Goal: Transaction & Acquisition: Purchase product/service

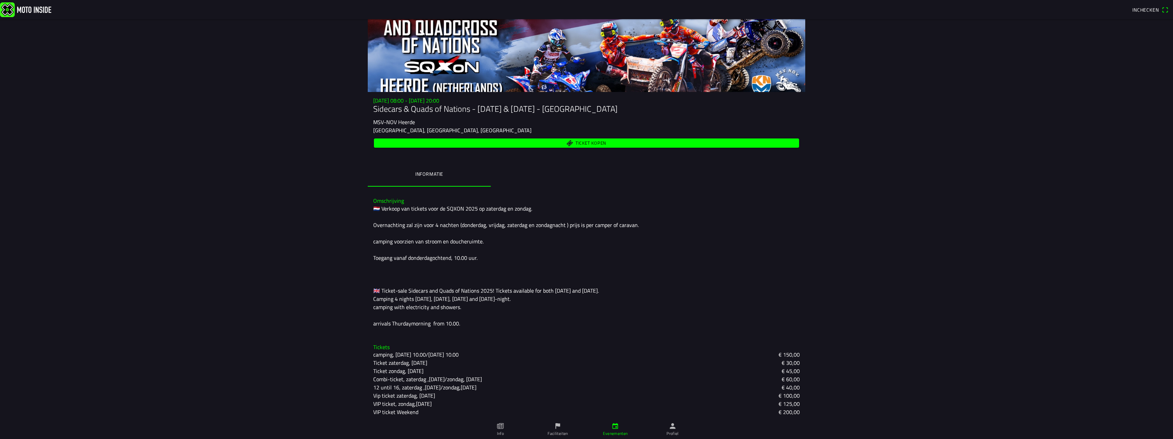
scroll to position [60, 0]
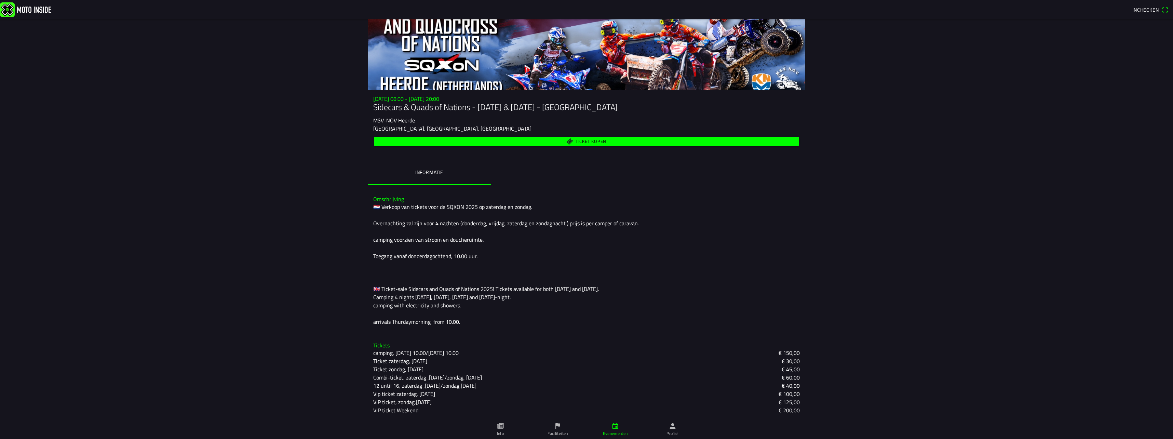
click at [0, 0] on slot "Ticket zondag, Sunday" at bounding box center [0, 0] width 0 height 0
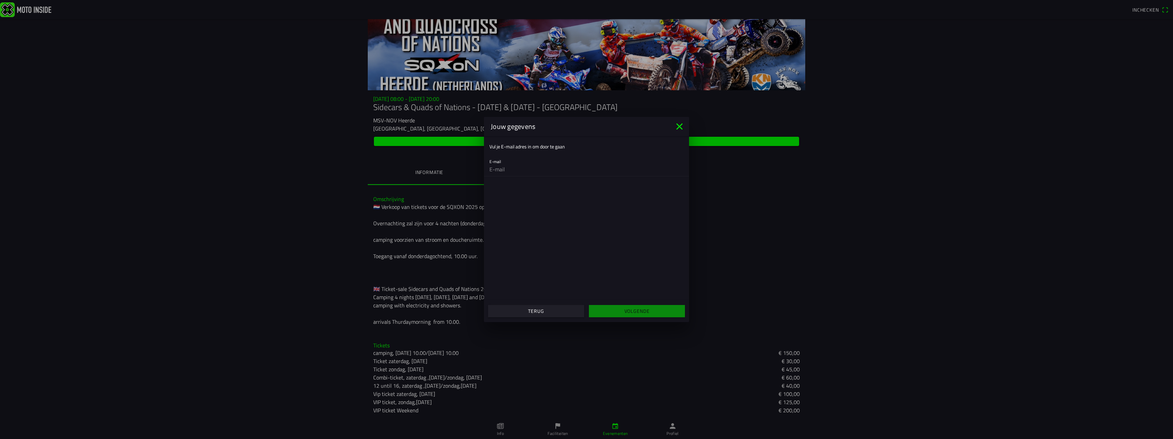
click at [520, 169] on input "email" at bounding box center [586, 169] width 194 height 14
type input "[PERSON_NAME][EMAIL_ADDRESS][DOMAIN_NAME]"
click at [0, 0] on slot "Volgende" at bounding box center [0, 0] width 0 height 0
click at [505, 203] on input "text" at bounding box center [586, 202] width 194 height 14
type input "[PERSON_NAME][EMAIL_ADDRESS][DOMAIN_NAME]"
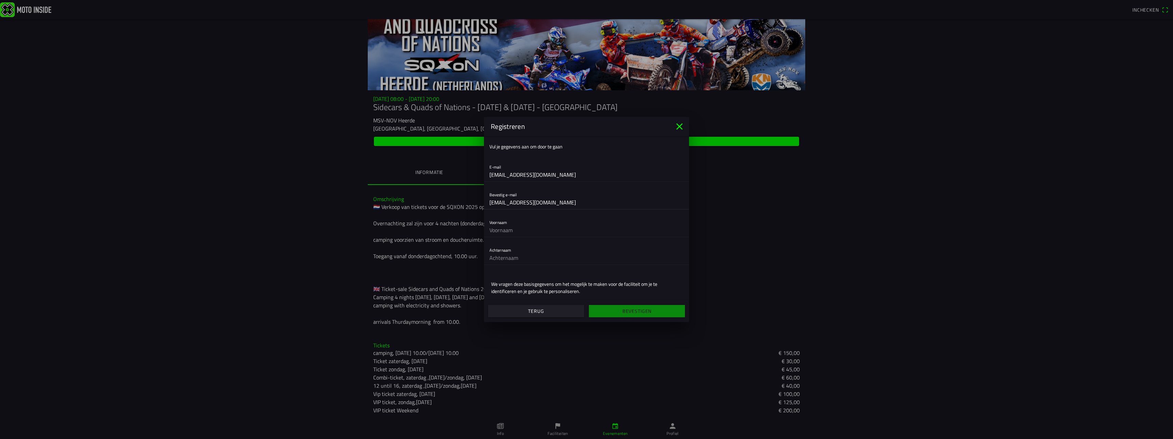
type input "DAJ"
type input "Sikkens"
click at [0, 0] on slot "Bevestigen" at bounding box center [0, 0] width 0 height 0
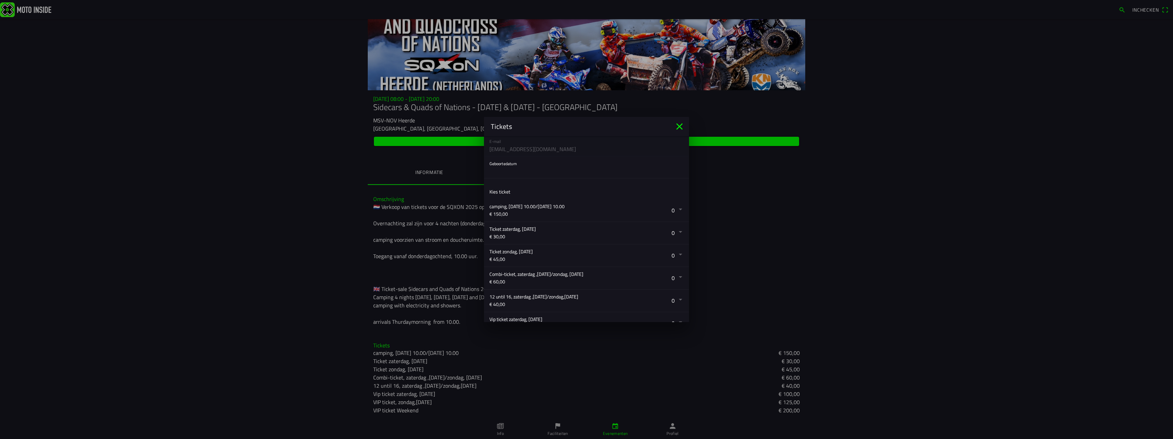
scroll to position [68, 0]
click at [675, 250] on button "button" at bounding box center [589, 252] width 200 height 22
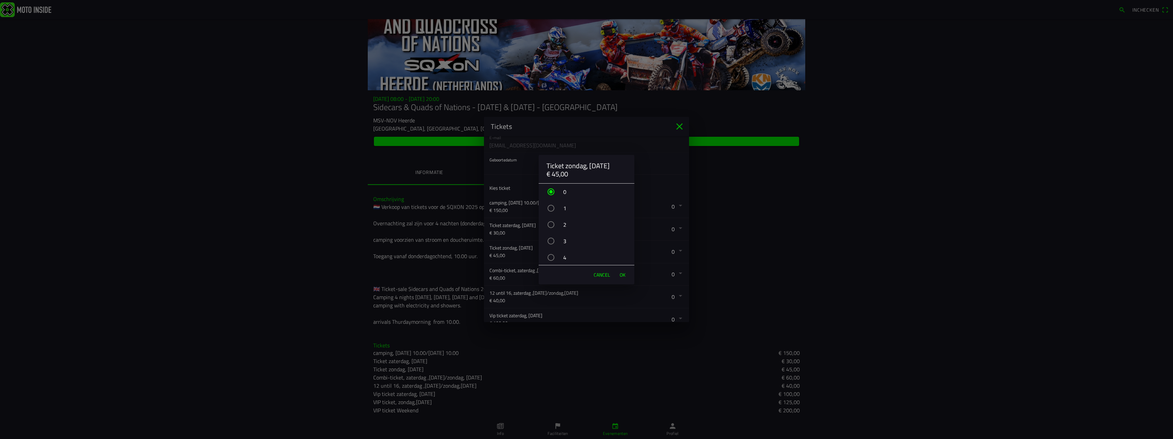
click at [550, 208] on div "button" at bounding box center [550, 208] width 7 height 7
click at [623, 274] on span "OK" at bounding box center [623, 274] width 6 height 7
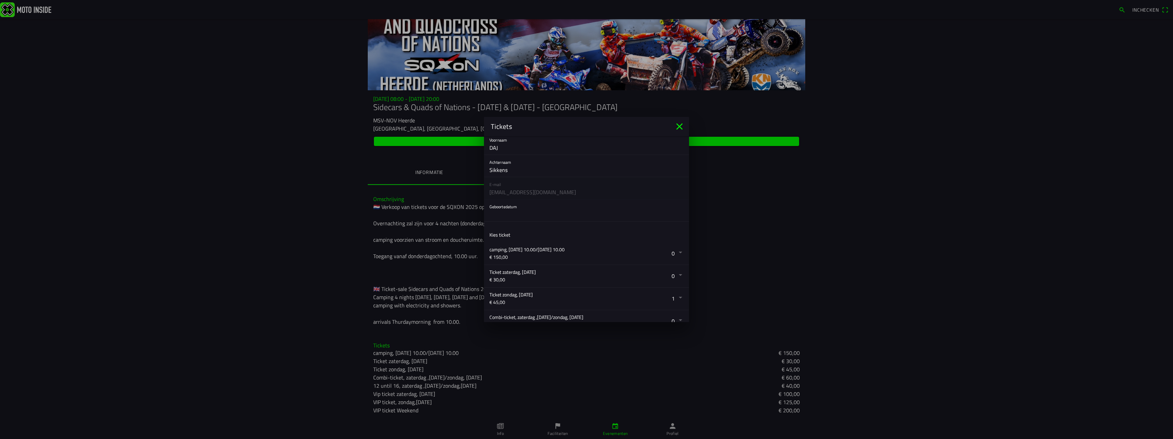
scroll to position [0, 0]
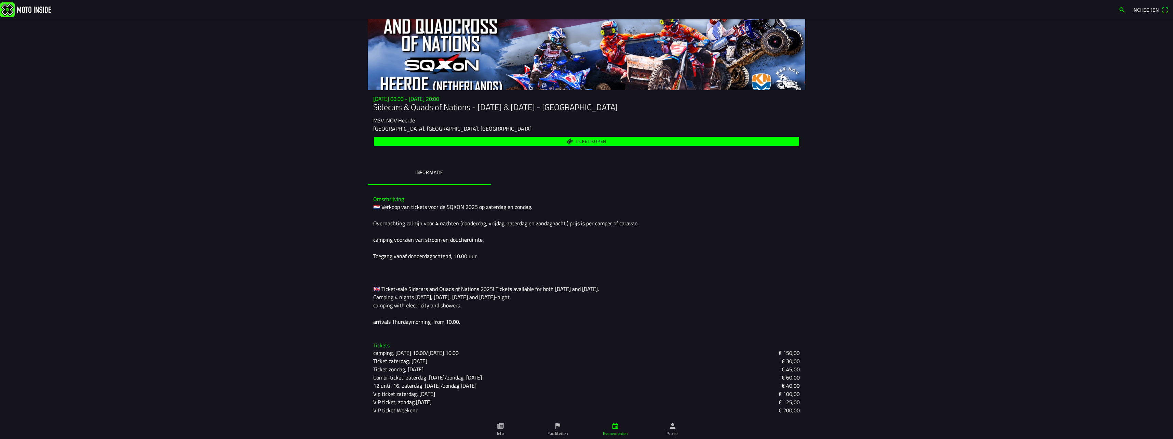
click at [684, 375] on ion-backdrop at bounding box center [586, 219] width 1173 height 439
click at [583, 139] on span "Ticket kopen" at bounding box center [591, 141] width 31 height 4
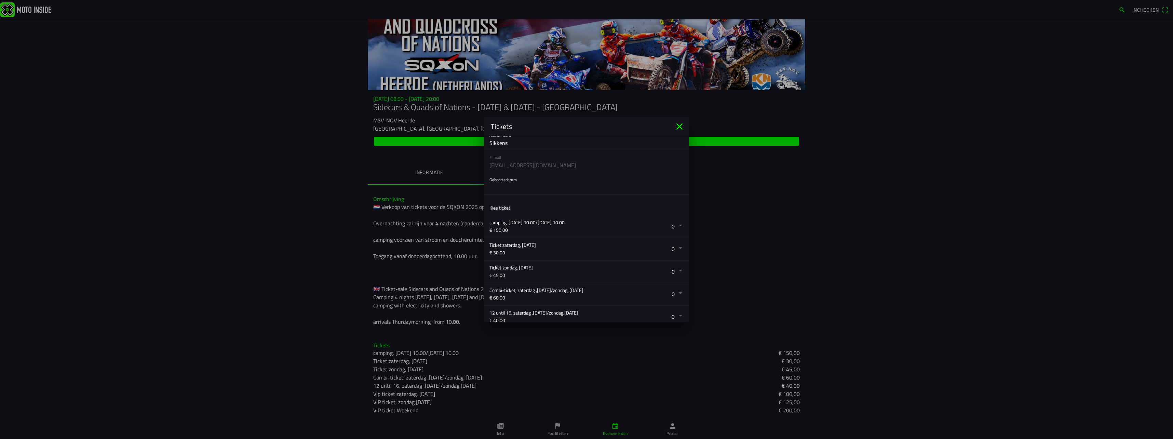
scroll to position [51, 0]
click at [675, 267] on button "button" at bounding box center [589, 269] width 200 height 22
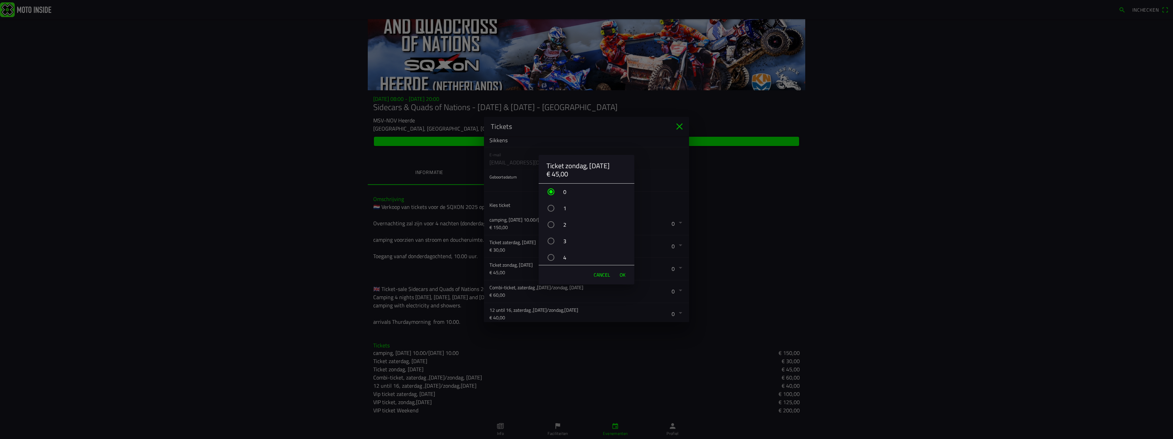
click at [554, 206] on div "1" at bounding box center [589, 208] width 89 height 17
click at [621, 275] on span "OK" at bounding box center [623, 274] width 6 height 7
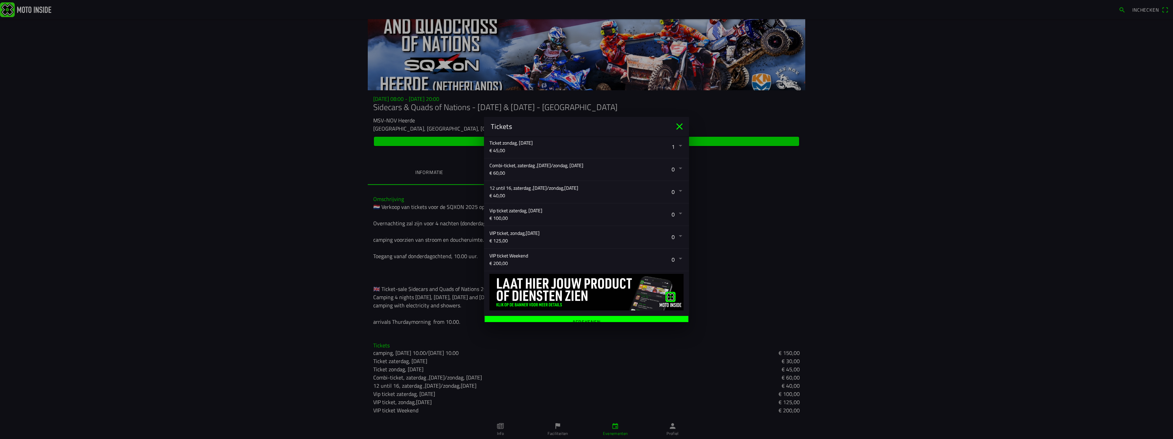
scroll to position [180, 0]
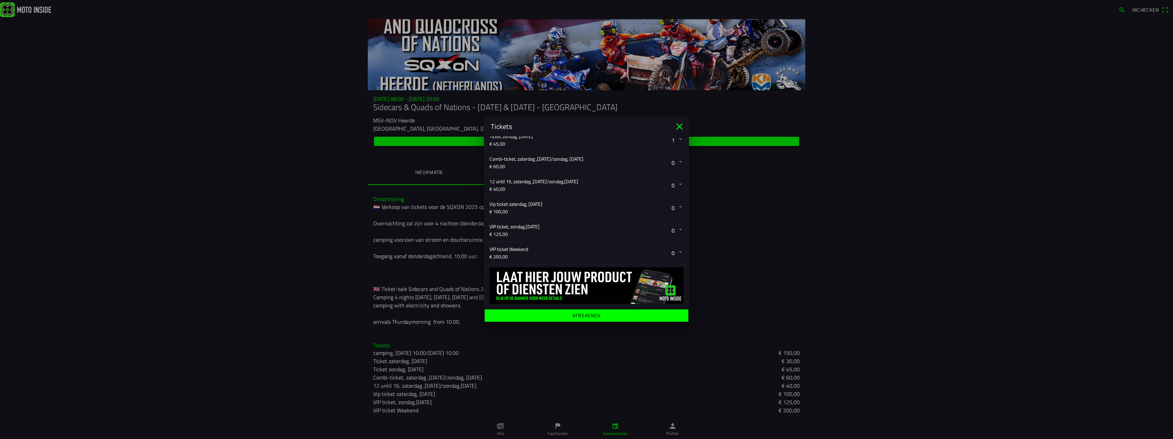
click at [581, 313] on ion-label "Afrekenen" at bounding box center [586, 315] width 28 height 5
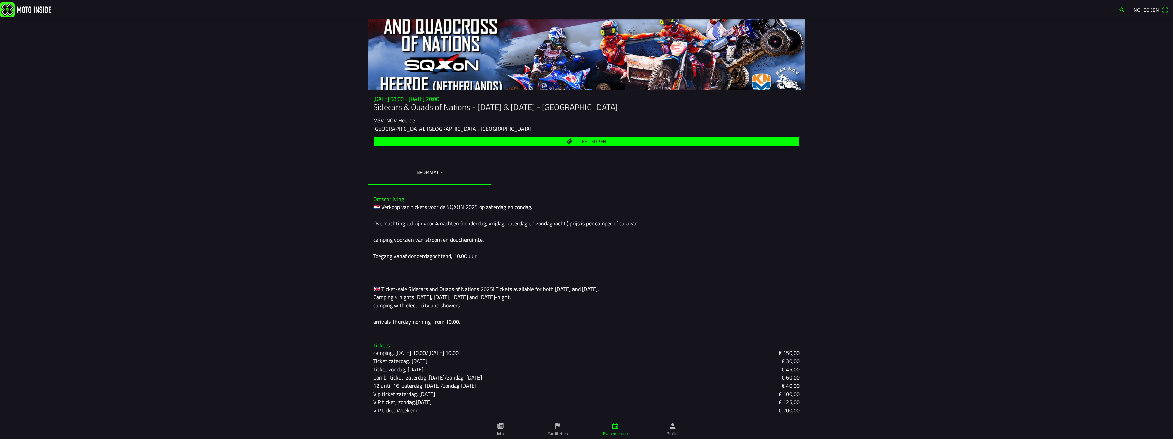
drag, startPoint x: 689, startPoint y: 241, endPoint x: 687, endPoint y: 161, distance: 79.7
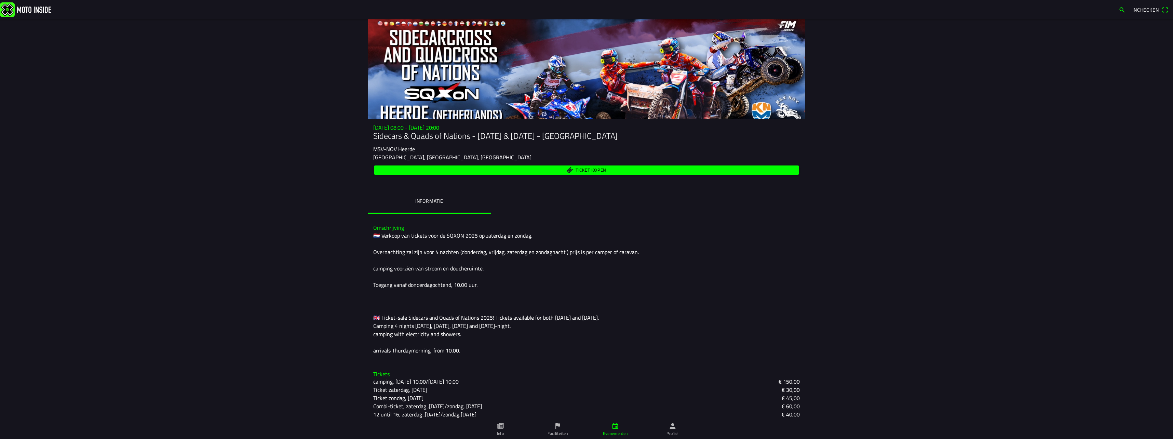
scroll to position [0, 0]
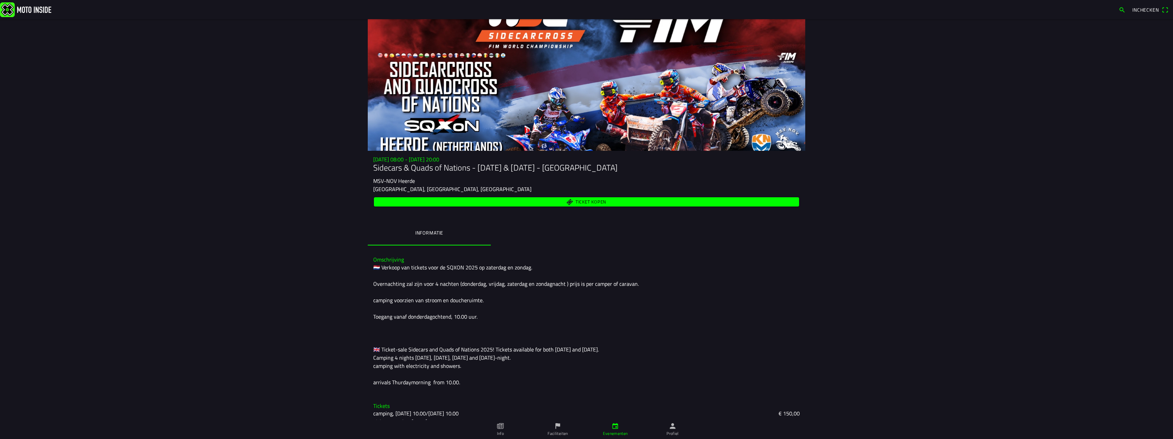
click at [432, 233] on ion-label "Informatie" at bounding box center [429, 233] width 28 height 8
click at [592, 200] on span "Ticket kopen" at bounding box center [591, 202] width 31 height 4
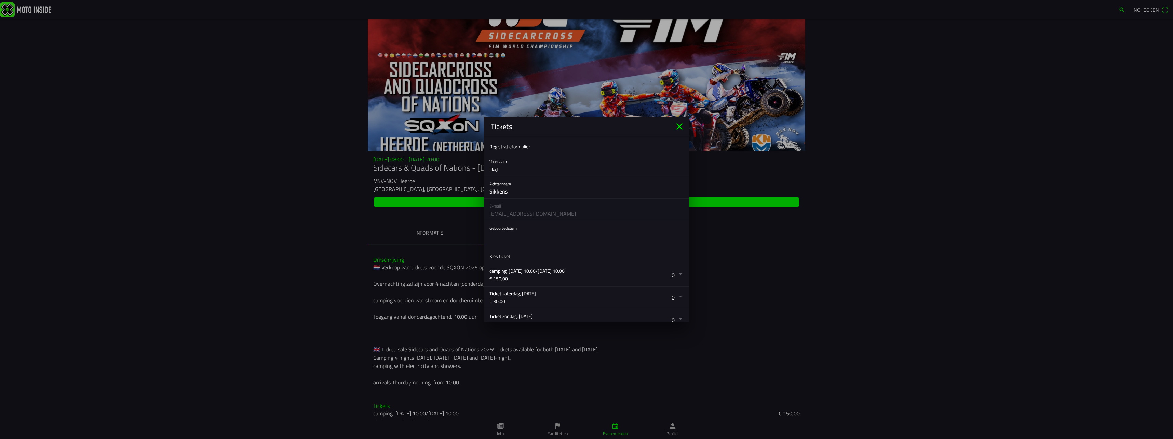
click at [497, 237] on button "button" at bounding box center [589, 232] width 200 height 22
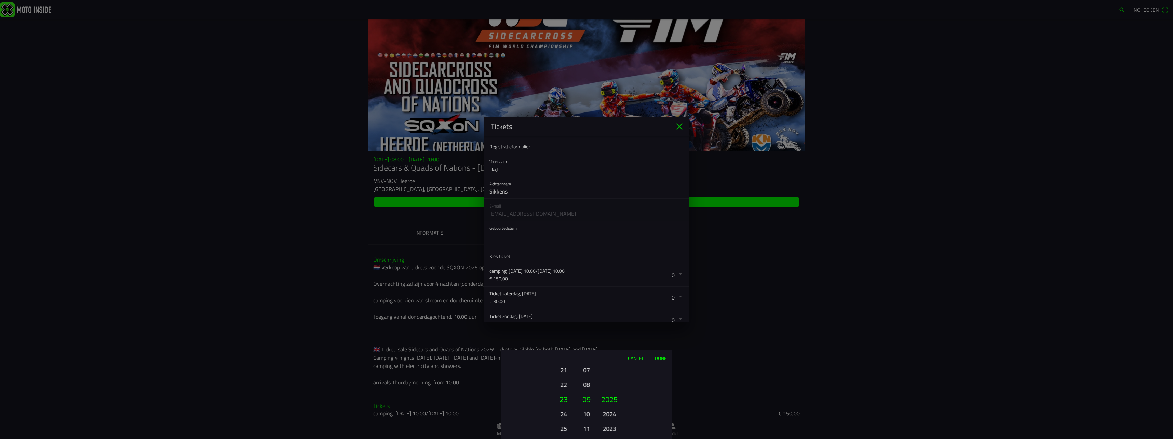
click at [613, 429] on button "2023" at bounding box center [609, 428] width 19 height 12
click at [613, 429] on button "2021" at bounding box center [609, 428] width 19 height 12
click at [613, 429] on button "2019" at bounding box center [609, 428] width 19 height 12
click at [613, 429] on button "2017" at bounding box center [609, 428] width 19 height 12
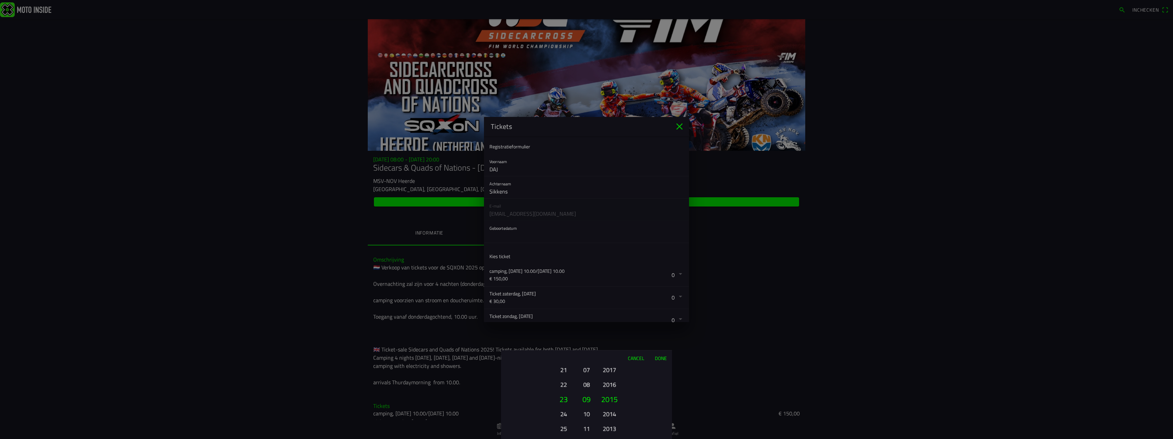
click at [613, 429] on button "2013" at bounding box center [609, 428] width 19 height 12
click at [613, 429] on button "2011" at bounding box center [609, 428] width 19 height 12
click at [613, 429] on button "2009" at bounding box center [609, 428] width 19 height 12
click at [613, 429] on ion-picker-column "2025 2024 2023 2022 2021 2020 2019 2018 2017 2016 2015 2014 2013 2012 2011 2010…" at bounding box center [633, 401] width 77 height 73
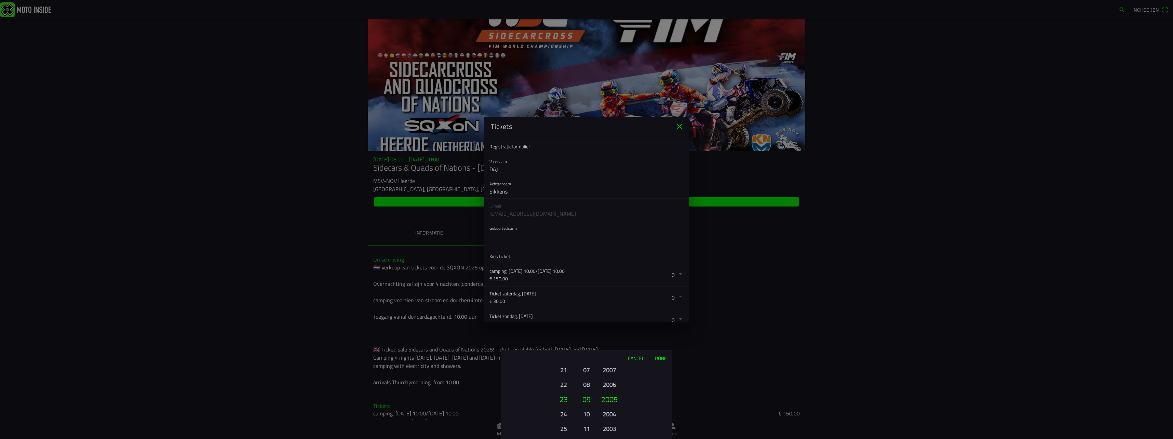
click at [613, 429] on button "2003" at bounding box center [609, 428] width 19 height 12
click at [613, 429] on button "2001" at bounding box center [609, 428] width 19 height 12
click at [613, 429] on button "1999" at bounding box center [609, 428] width 19 height 12
click at [613, 429] on button "1997" at bounding box center [609, 428] width 19 height 12
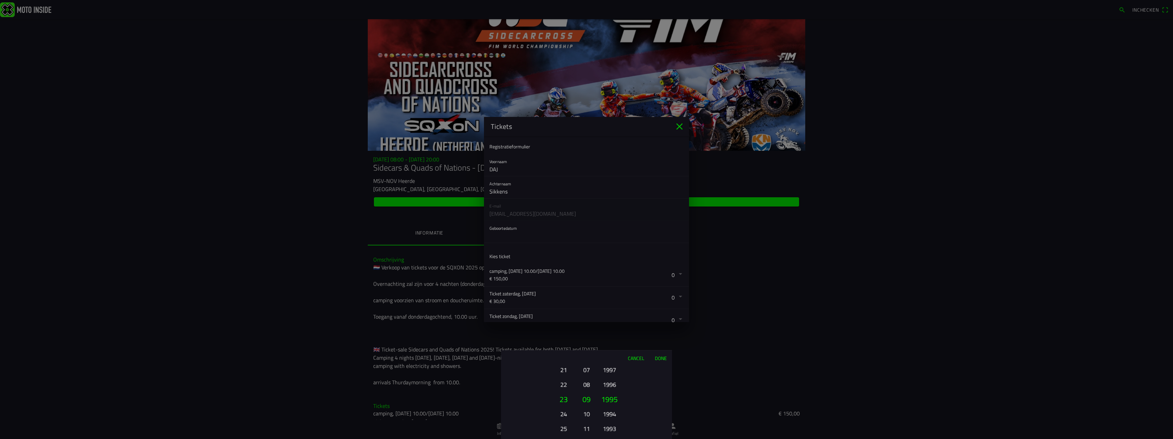
click at [613, 429] on button "1993" at bounding box center [609, 428] width 19 height 12
click at [613, 429] on button "1991" at bounding box center [609, 428] width 19 height 12
click at [613, 429] on button "1987" at bounding box center [609, 428] width 19 height 12
click at [613, 429] on ion-picker-column "2025 2024 2023 2022 2021 2020 2019 2018 2017 2016 2015 2014 2013 2012 2011 2010…" at bounding box center [633, 401] width 77 height 73
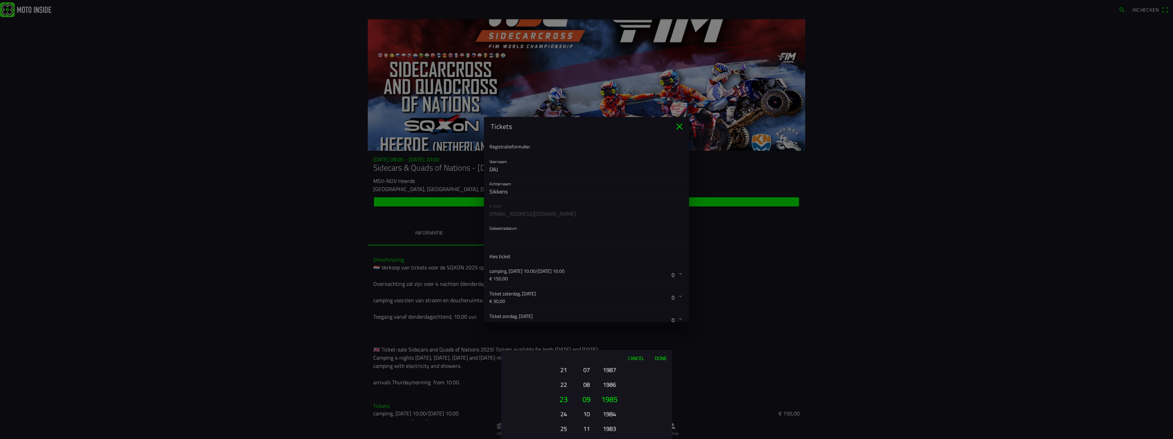
click at [613, 429] on button "1983" at bounding box center [609, 428] width 19 height 12
click at [613, 429] on button "1979" at bounding box center [609, 428] width 19 height 12
click at [613, 429] on button "1977" at bounding box center [609, 428] width 19 height 12
click at [613, 429] on button "1975" at bounding box center [609, 428] width 19 height 12
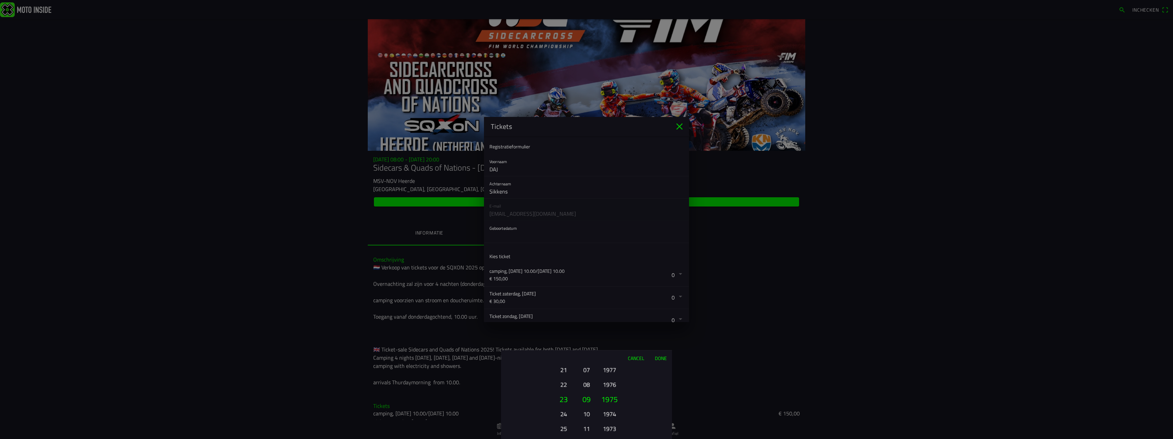
click at [613, 429] on button "1973" at bounding box center [609, 428] width 19 height 12
click at [613, 429] on button "1971" at bounding box center [609, 428] width 19 height 12
click at [613, 429] on button "1969" at bounding box center [609, 428] width 19 height 12
click at [613, 429] on button "1967" at bounding box center [609, 428] width 19 height 12
click at [613, 429] on button "1965" at bounding box center [609, 428] width 19 height 12
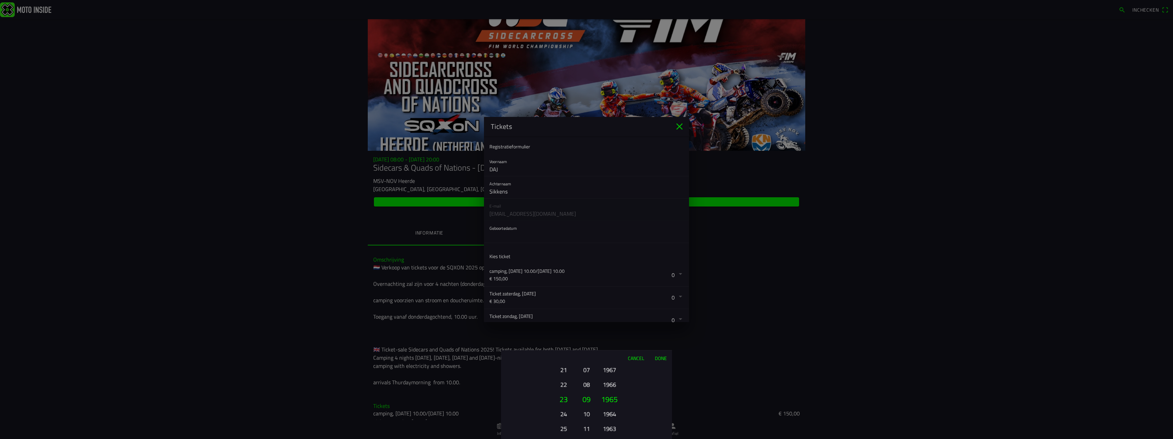
click at [613, 429] on button "1963" at bounding box center [609, 428] width 19 height 12
click at [608, 413] on button "1962" at bounding box center [609, 414] width 19 height 12
click at [584, 398] on button "09" at bounding box center [587, 399] width 12 height 15
click at [586, 384] on button "08" at bounding box center [587, 384] width 10 height 12
click at [585, 378] on button "07" at bounding box center [587, 381] width 10 height 12
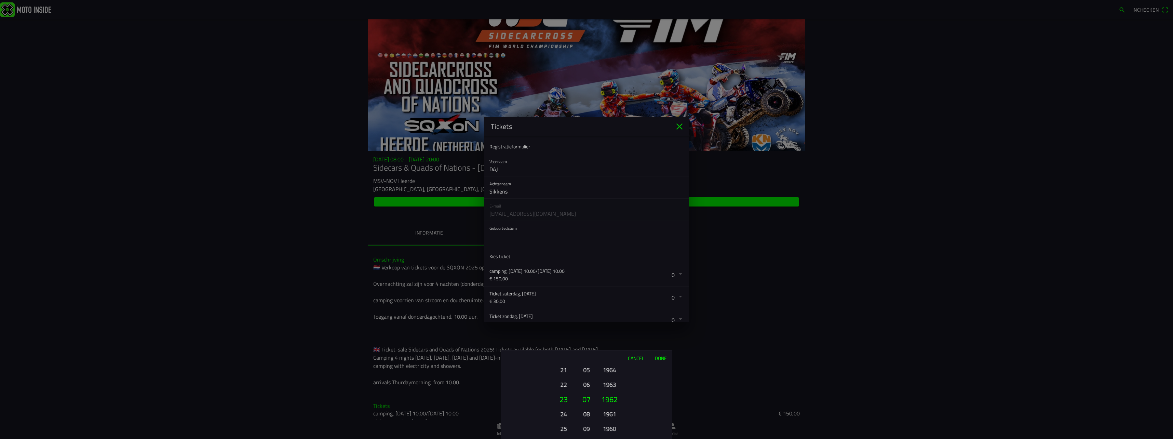
click at [584, 371] on button "05" at bounding box center [587, 370] width 10 height 12
click at [658, 357] on button "Done" at bounding box center [660, 357] width 23 height 15
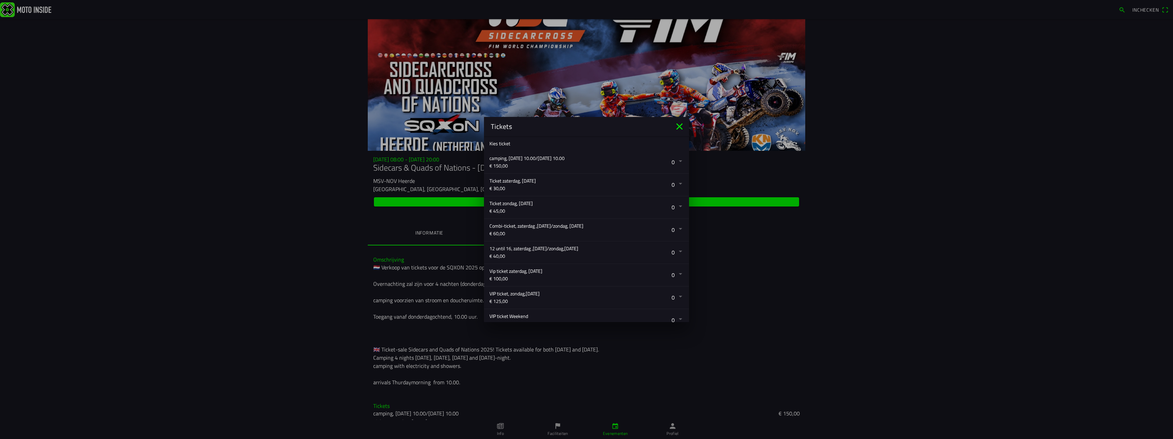
scroll to position [93, 0]
click at [673, 227] on button "button" at bounding box center [589, 229] width 200 height 22
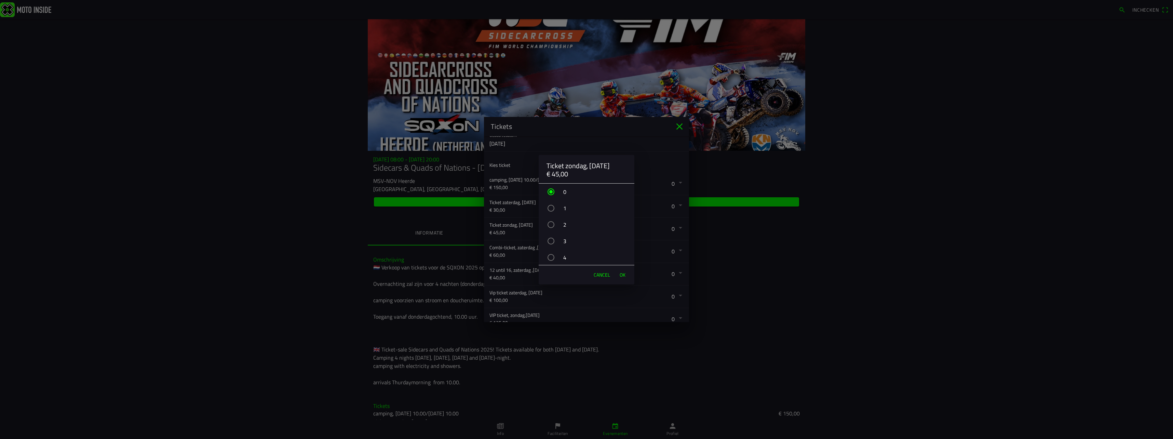
click at [551, 207] on div "button" at bounding box center [550, 208] width 7 height 7
click at [624, 275] on span "OK" at bounding box center [623, 274] width 6 height 7
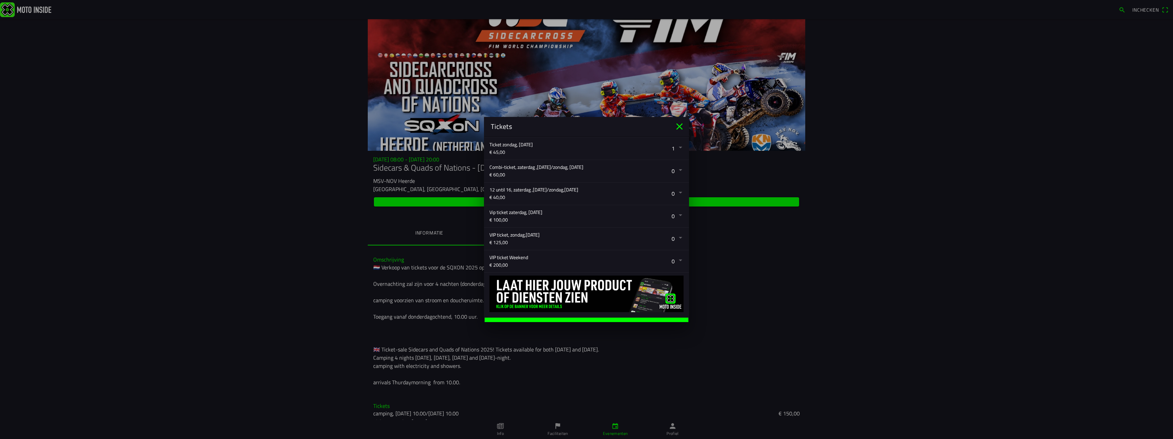
scroll to position [181, 0]
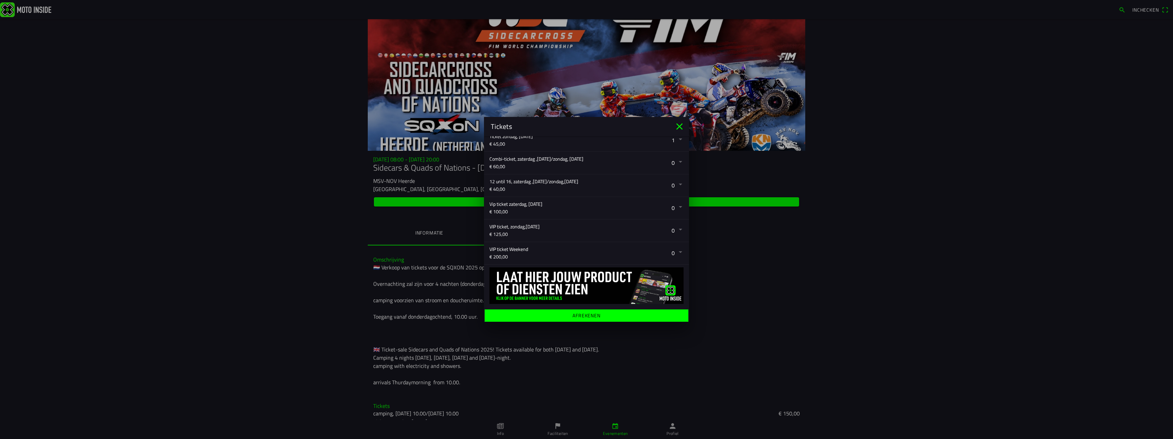
click at [603, 313] on span "Afrekenen" at bounding box center [586, 315] width 193 height 12
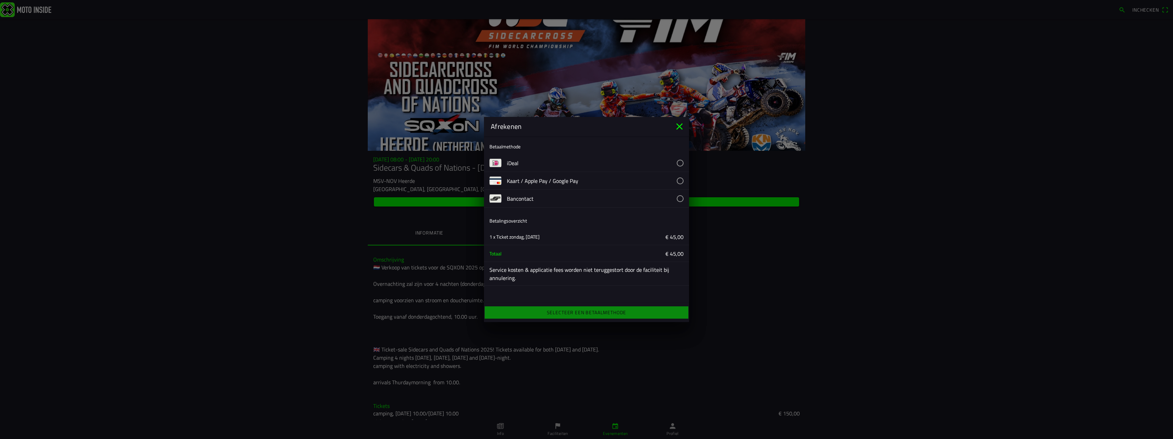
click at [680, 162] on button "button" at bounding box center [598, 162] width 182 height 17
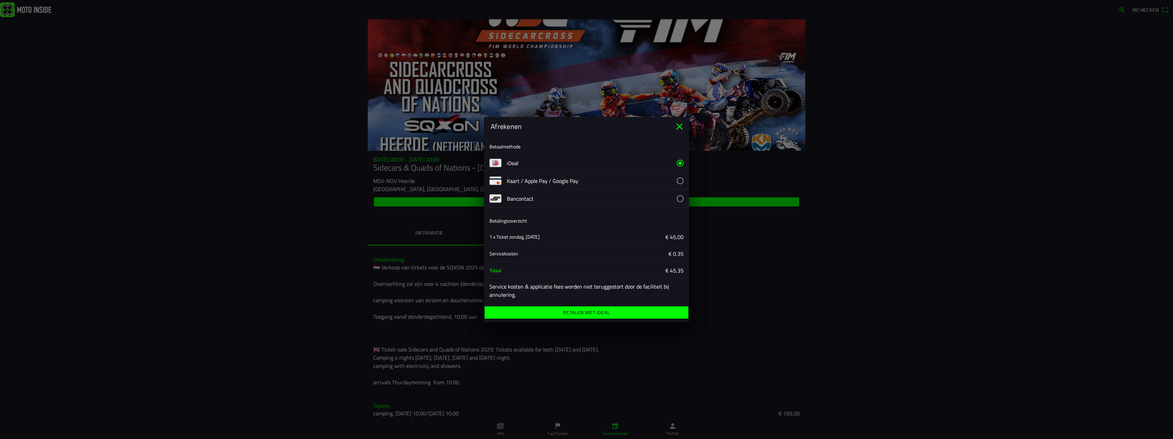
click at [592, 310] on ion-label "Betalen met iDeal" at bounding box center [586, 312] width 47 height 5
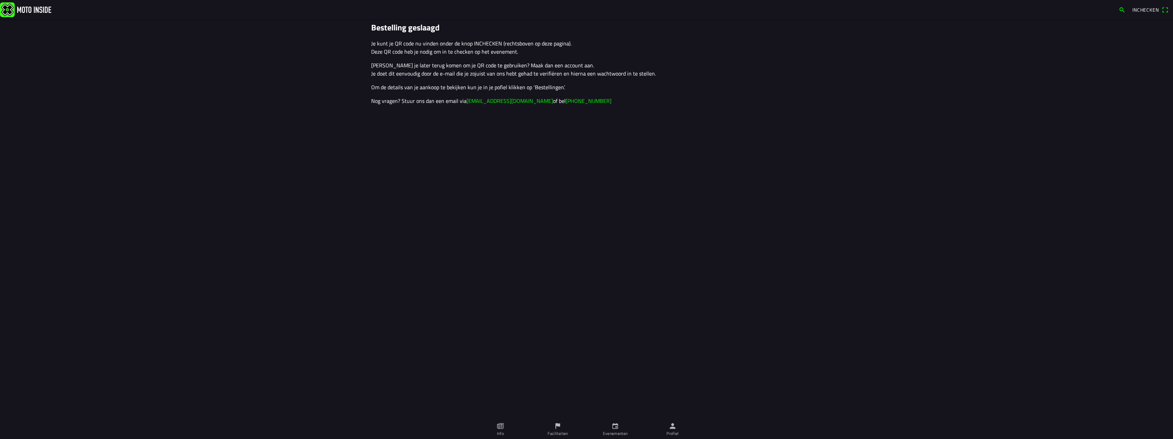
click at [1146, 7] on span "Inchecken" at bounding box center [1145, 9] width 27 height 7
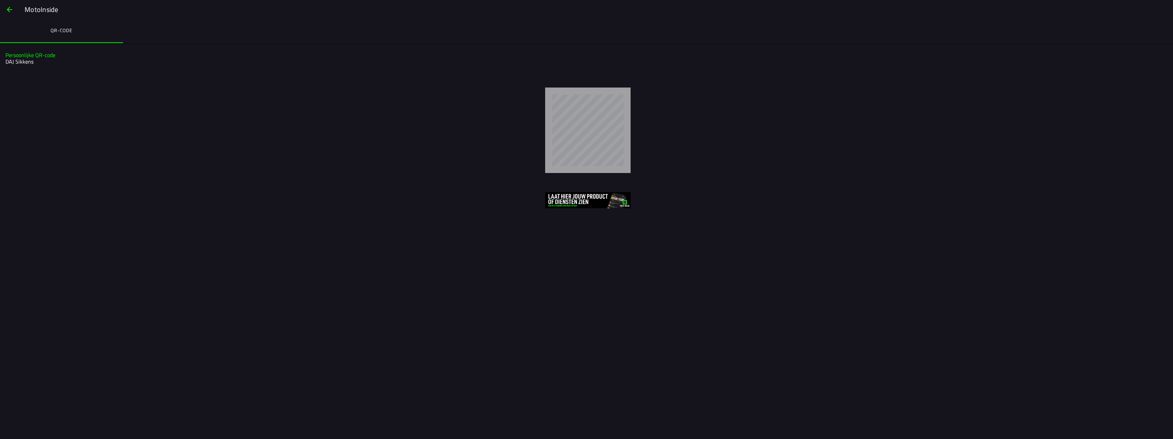
click at [10, 9] on span "button" at bounding box center [9, 9] width 8 height 16
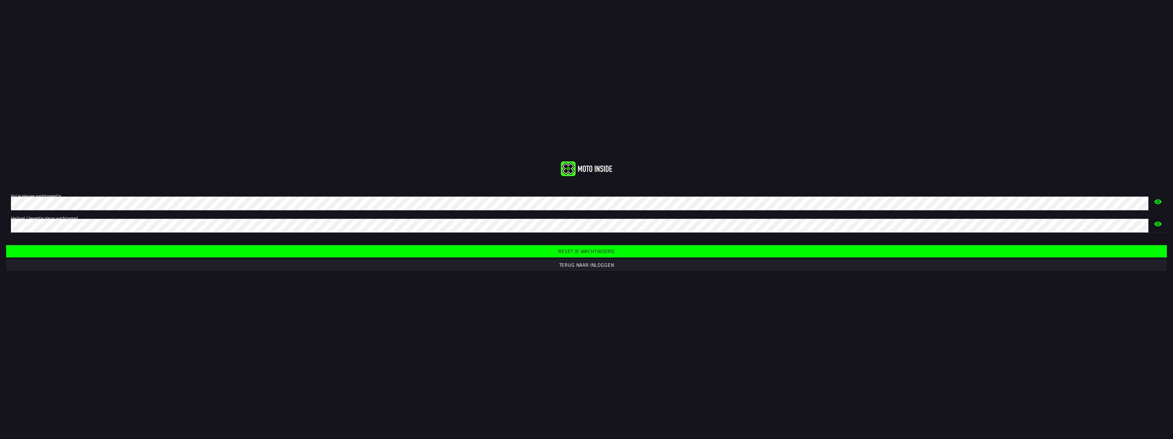
click at [584, 247] on span "Reset je wachtwoord" at bounding box center [586, 251] width 1150 height 12
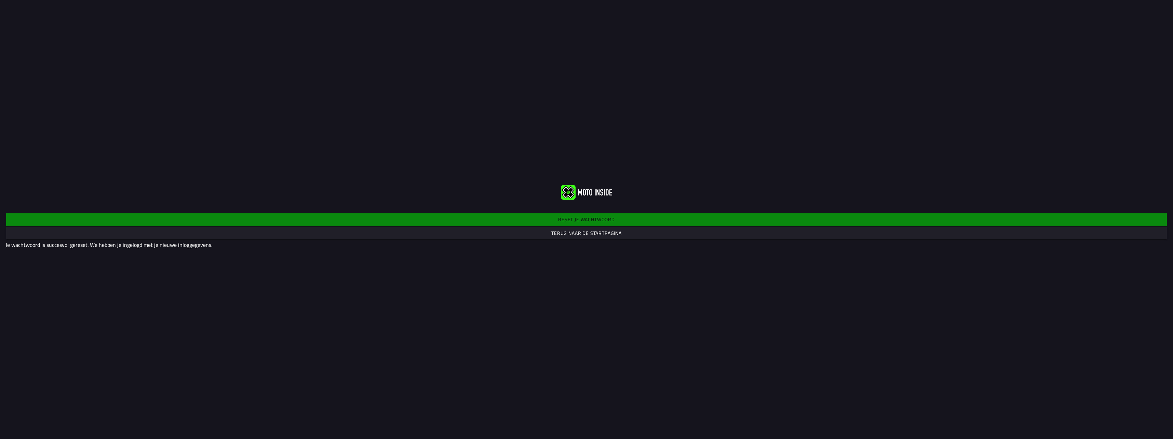
click at [0, 0] on slot "Terug naar de startpagina" at bounding box center [0, 0] width 0 height 0
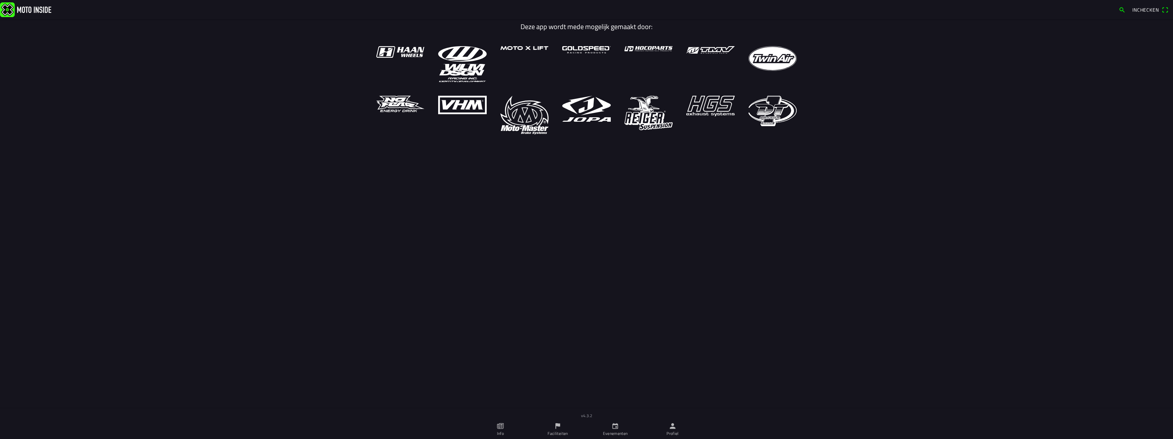
click at [613, 428] on icon "calendar" at bounding box center [615, 426] width 8 height 8
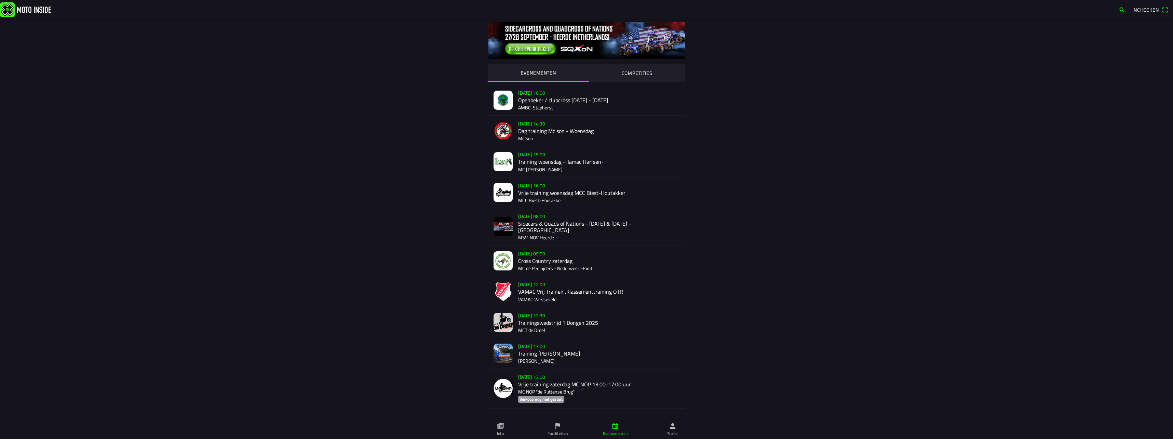
click at [502, 425] on icon "paper" at bounding box center [501, 426] width 2 height 4
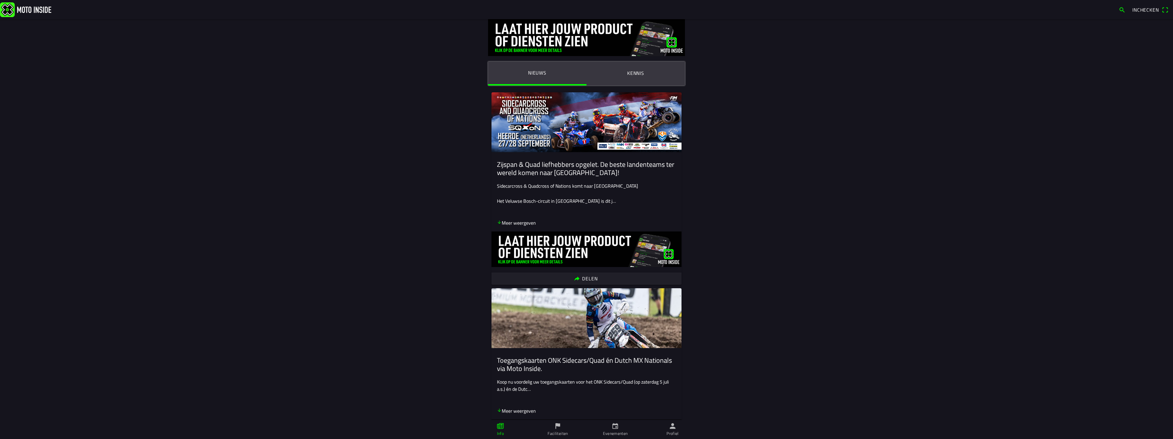
click at [635, 70] on ion-label "Kennis" at bounding box center [635, 73] width 17 height 8
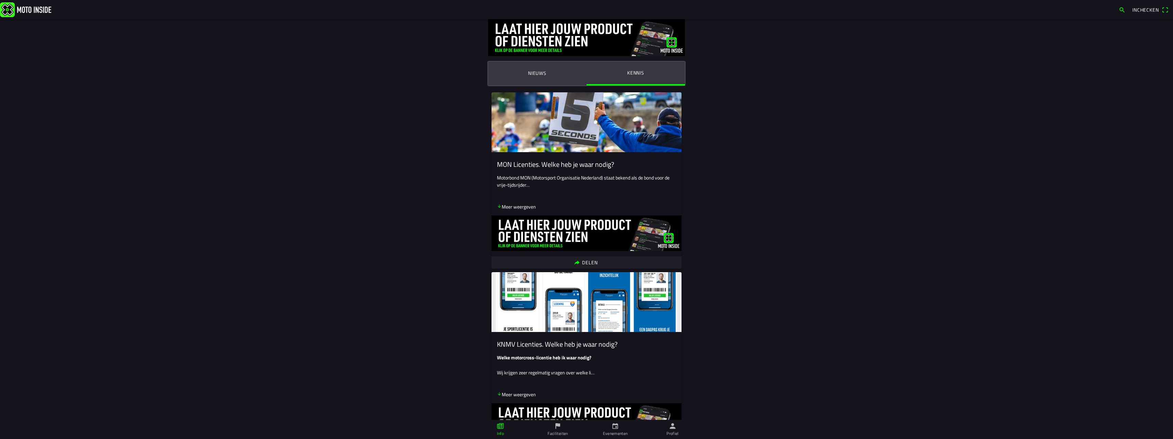
click at [1144, 8] on span "Inchecken" at bounding box center [1145, 9] width 27 height 7
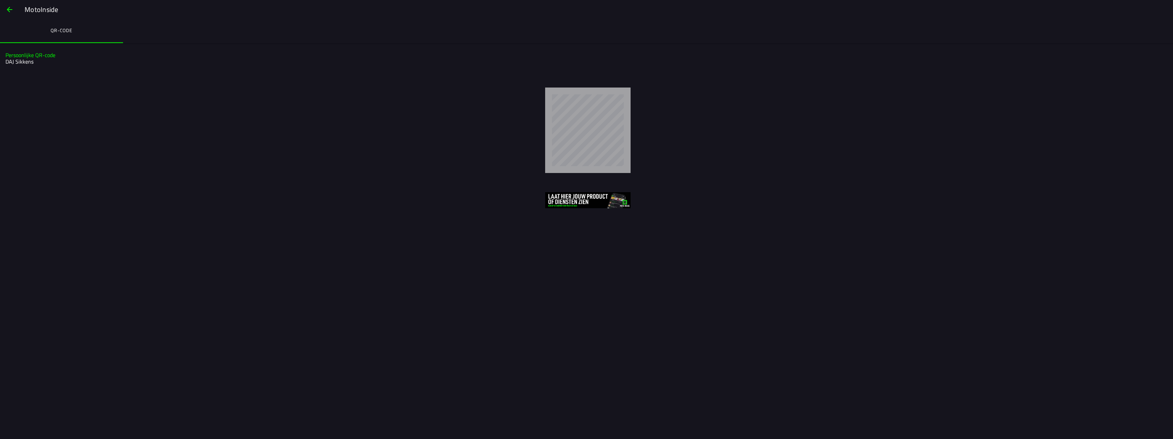
click at [9, 8] on span "button" at bounding box center [9, 9] width 8 height 16
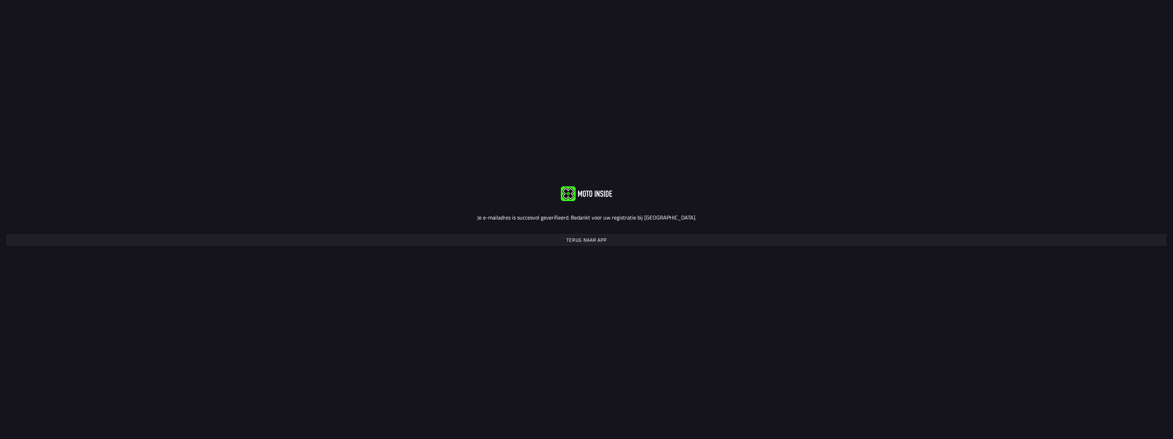
click at [0, 0] on slot "Terug naar app" at bounding box center [0, 0] width 0 height 0
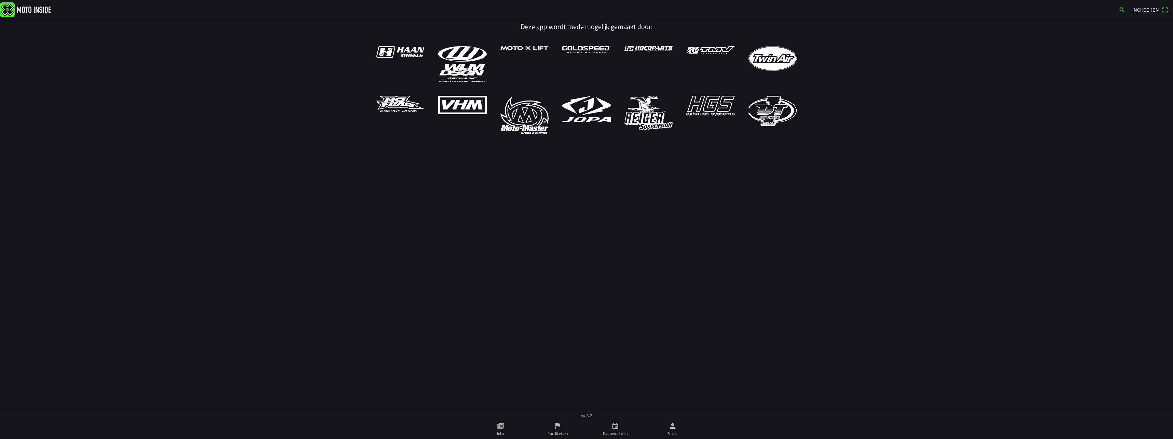
click at [1150, 10] on span "Inchecken" at bounding box center [1145, 9] width 27 height 7
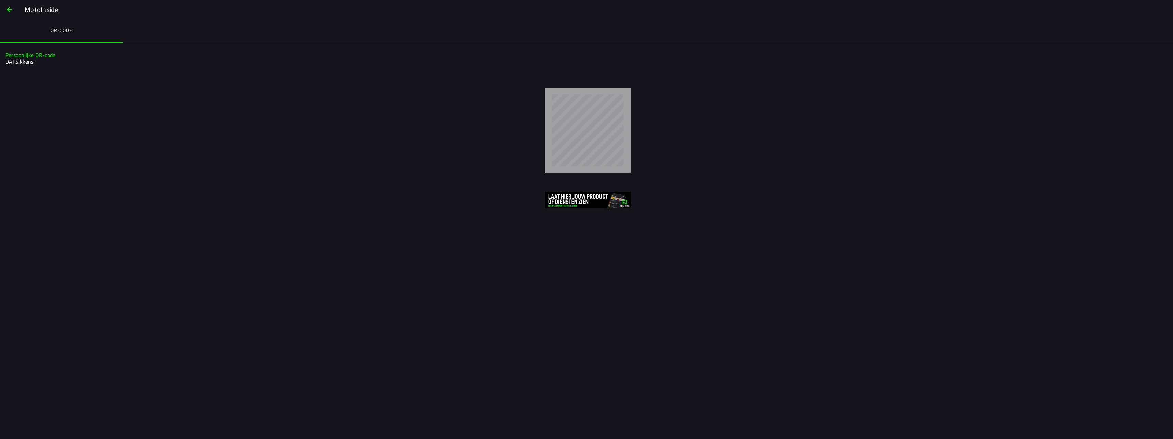
click at [11, 9] on span "button" at bounding box center [9, 9] width 8 height 16
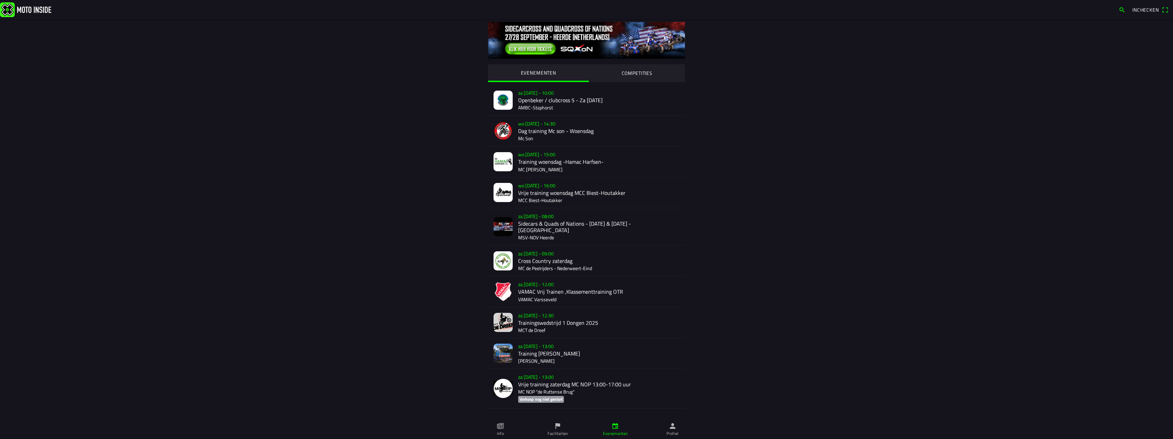
click at [673, 428] on icon "person" at bounding box center [673, 426] width 6 height 6
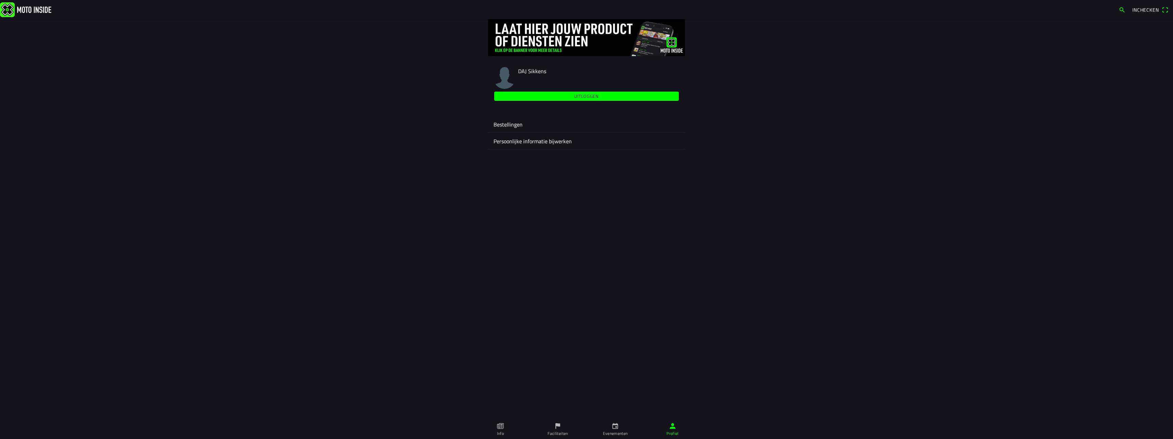
click at [540, 141] on ion-label "Persoonlijke informatie bijwerken" at bounding box center [586, 141] width 186 height 8
